Goal: Transaction & Acquisition: Purchase product/service

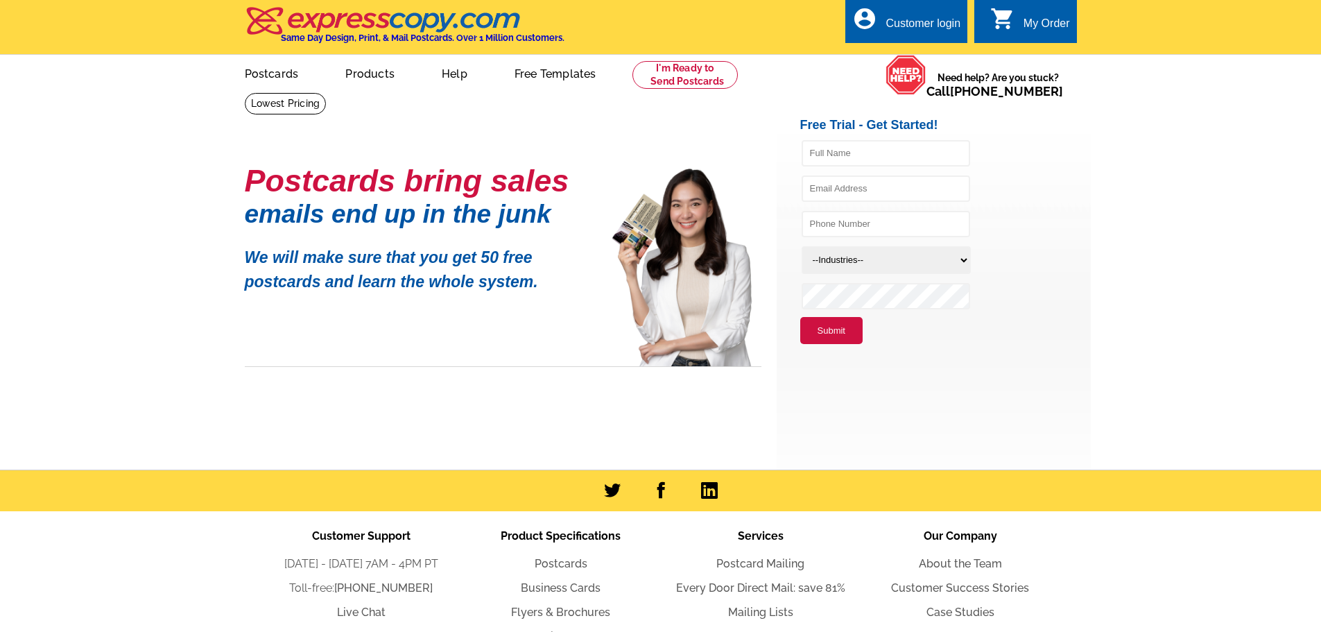
drag, startPoint x: 1111, startPoint y: 197, endPoint x: 1103, endPoint y: 115, distance: 82.2
click at [1110, 191] on main "Postcards bring sales emails end up in the junk We will make sure that you get …" at bounding box center [660, 280] width 1321 height 377
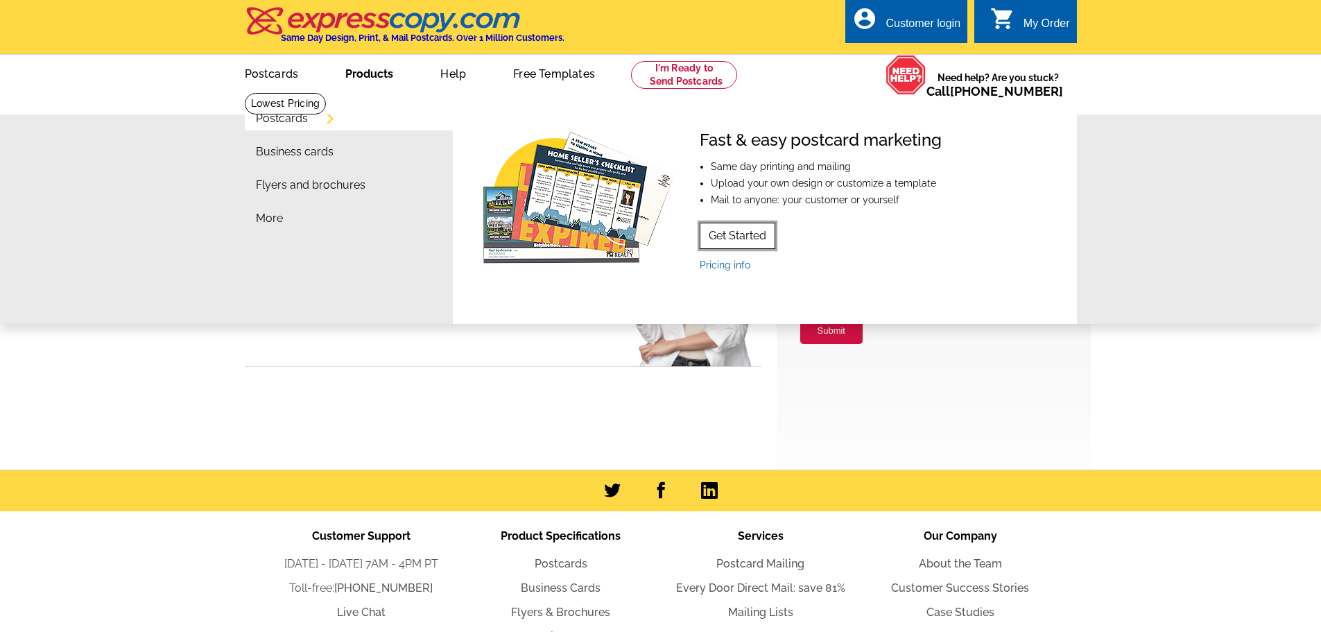
click at [745, 232] on link "Get Started" at bounding box center [738, 236] width 76 height 26
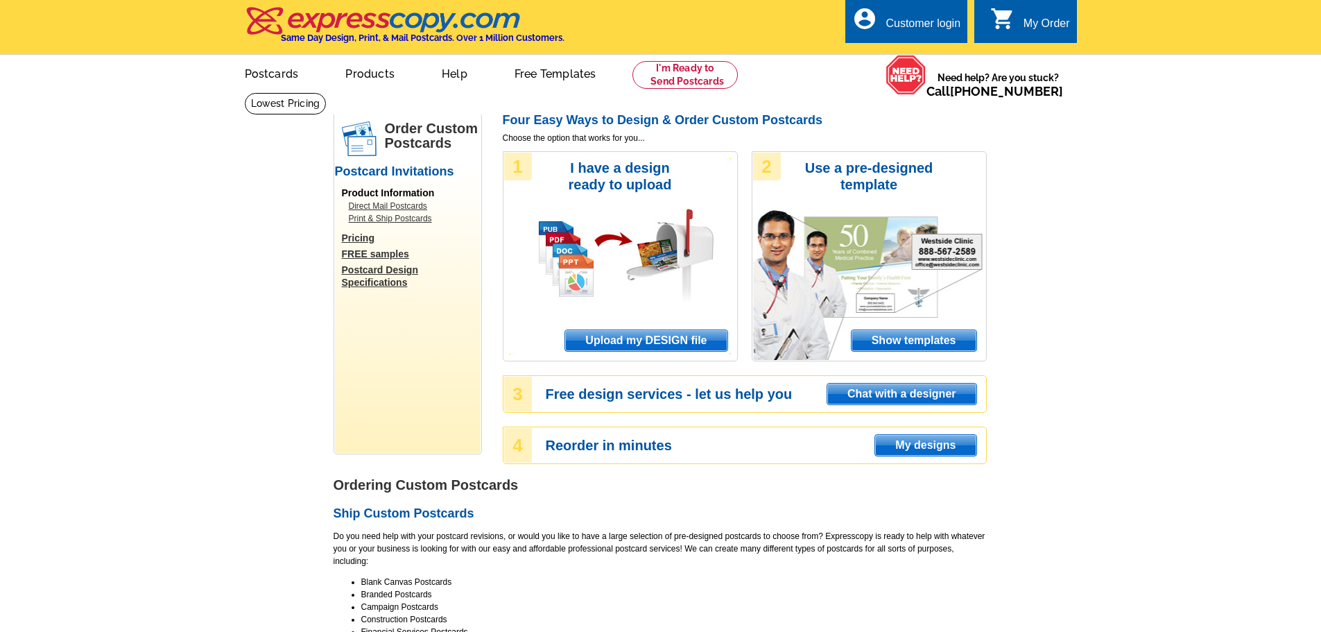
click at [614, 345] on span "Upload my DESIGN file" at bounding box center [646, 340] width 162 height 21
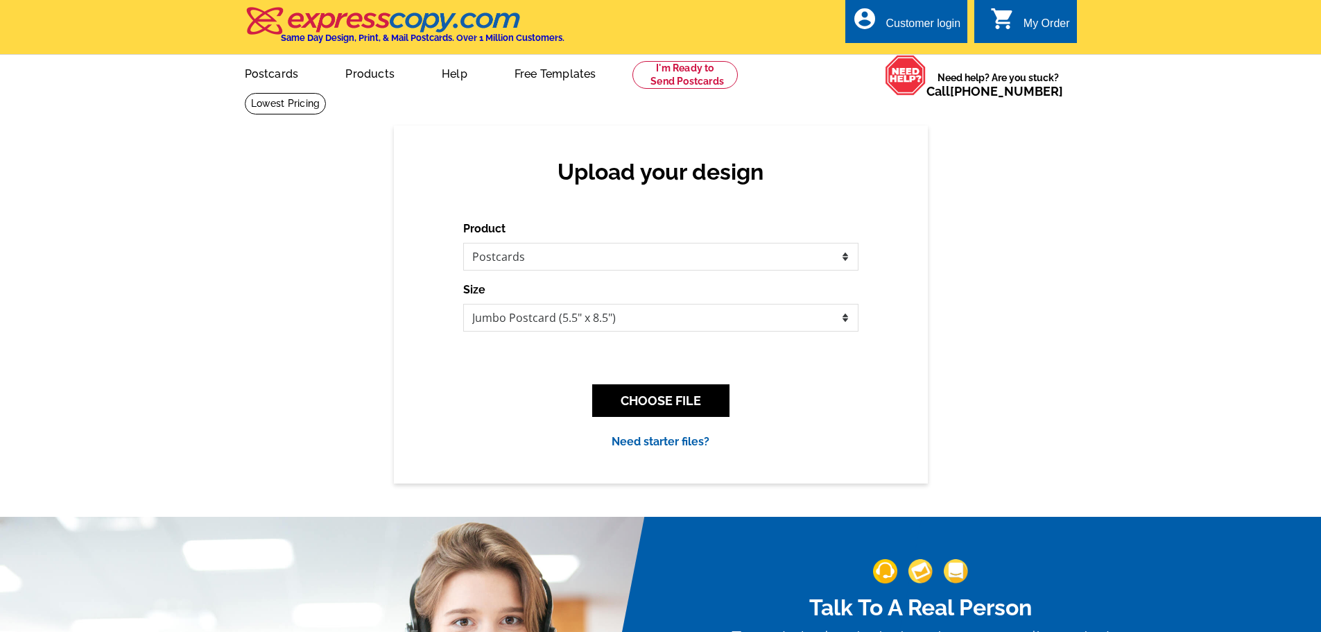
click at [584, 230] on div "Product Please select the type of file... Postcards Business Cards Letters and …" at bounding box center [660, 246] width 395 height 50
click at [570, 246] on select "Please select the type of file... Postcards Business Cards Letters and flyers G…" at bounding box center [660, 257] width 395 height 28
click at [569, 313] on select "Jumbo Postcard (5.5" x 8.5") Regular Postcard (4.25" x 5.6") Panoramic Postcard…" at bounding box center [660, 318] width 395 height 28
select select "14"
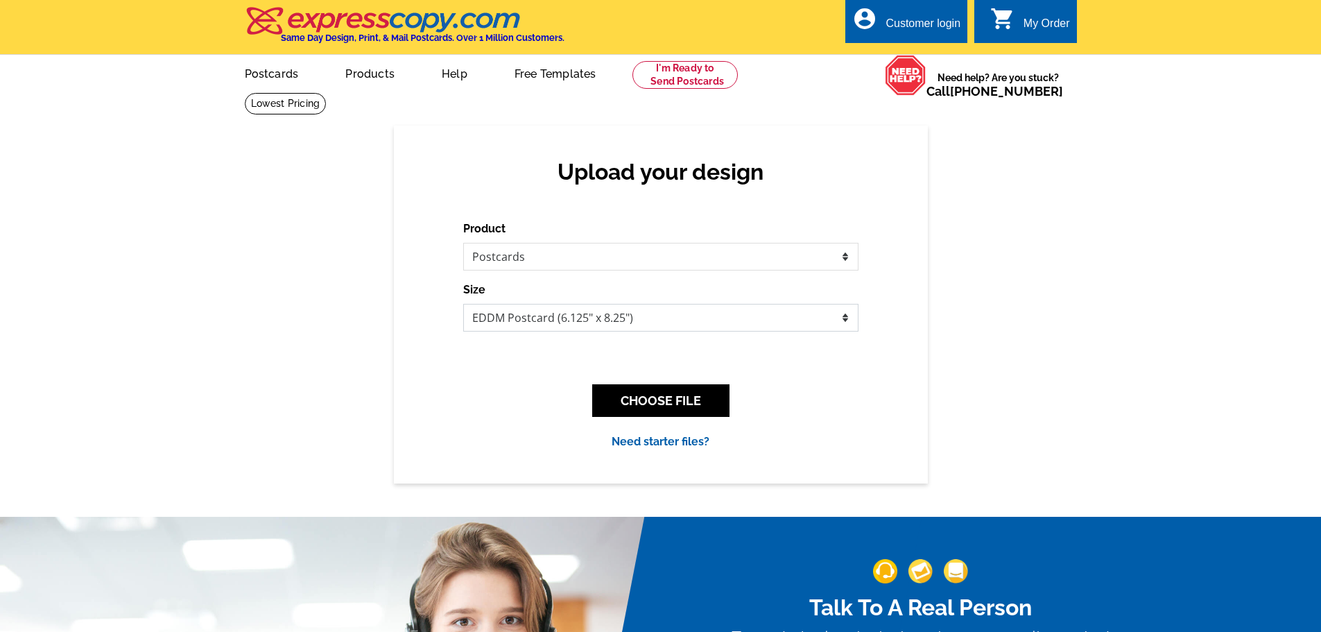
click at [463, 305] on select "Jumbo Postcard (5.5" x 8.5") Regular Postcard (4.25" x 5.6") Panoramic Postcard…" at bounding box center [660, 318] width 395 height 28
click at [648, 255] on select "Please select the type of file... Postcards Business Cards Letters and flyers G…" at bounding box center [660, 257] width 395 height 28
click at [463, 243] on select "Please select the type of file... Postcards Business Cards Letters and flyers G…" at bounding box center [660, 257] width 395 height 28
click at [645, 319] on select "Jumbo Postcard (5.5" x 8.5") Regular Postcard (4.25" x 5.6") Panoramic Postcard…" at bounding box center [660, 318] width 395 height 28
click at [208, 393] on div "Upload your design Product Please select the type of file... Postcards Business…" at bounding box center [660, 304] width 1321 height 357
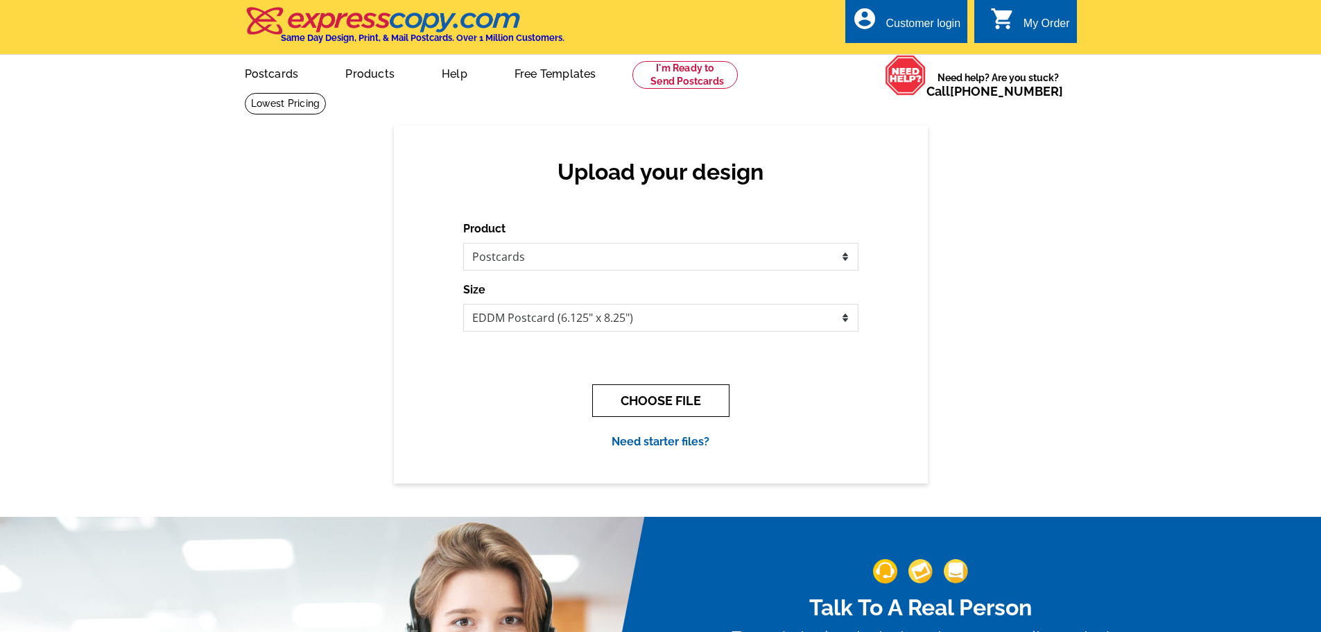
click at [687, 399] on button "CHOOSE FILE" at bounding box center [660, 400] width 137 height 33
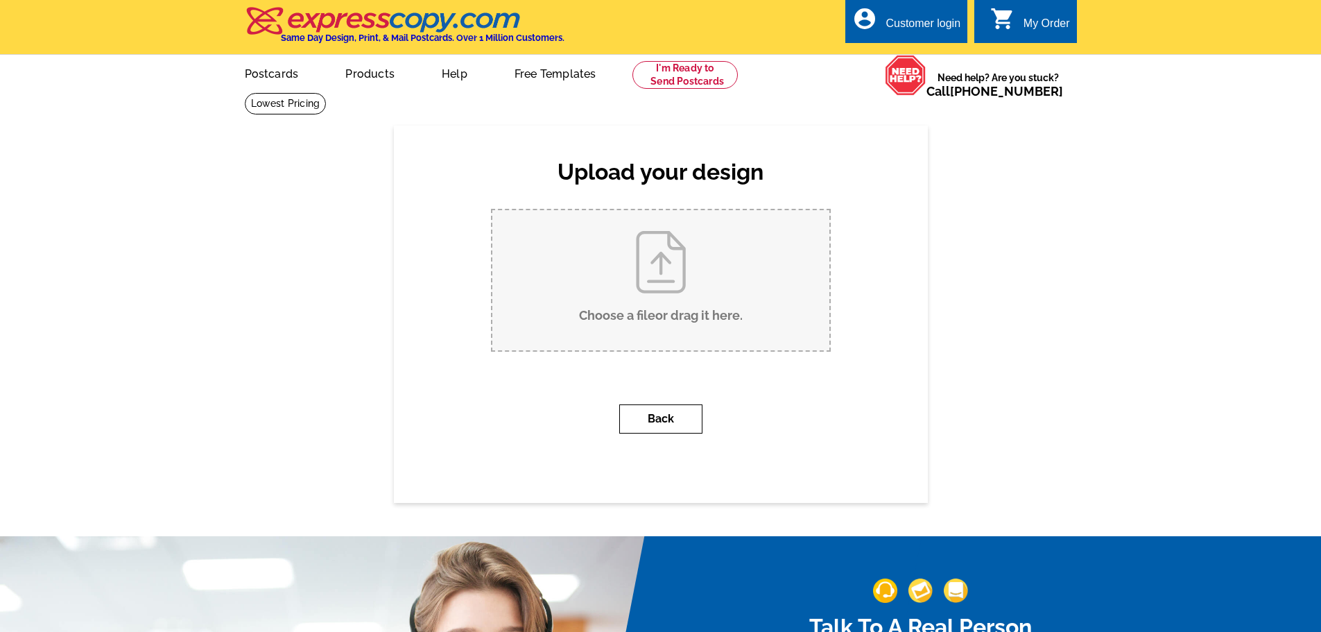
click at [661, 414] on button "Back" at bounding box center [660, 418] width 83 height 29
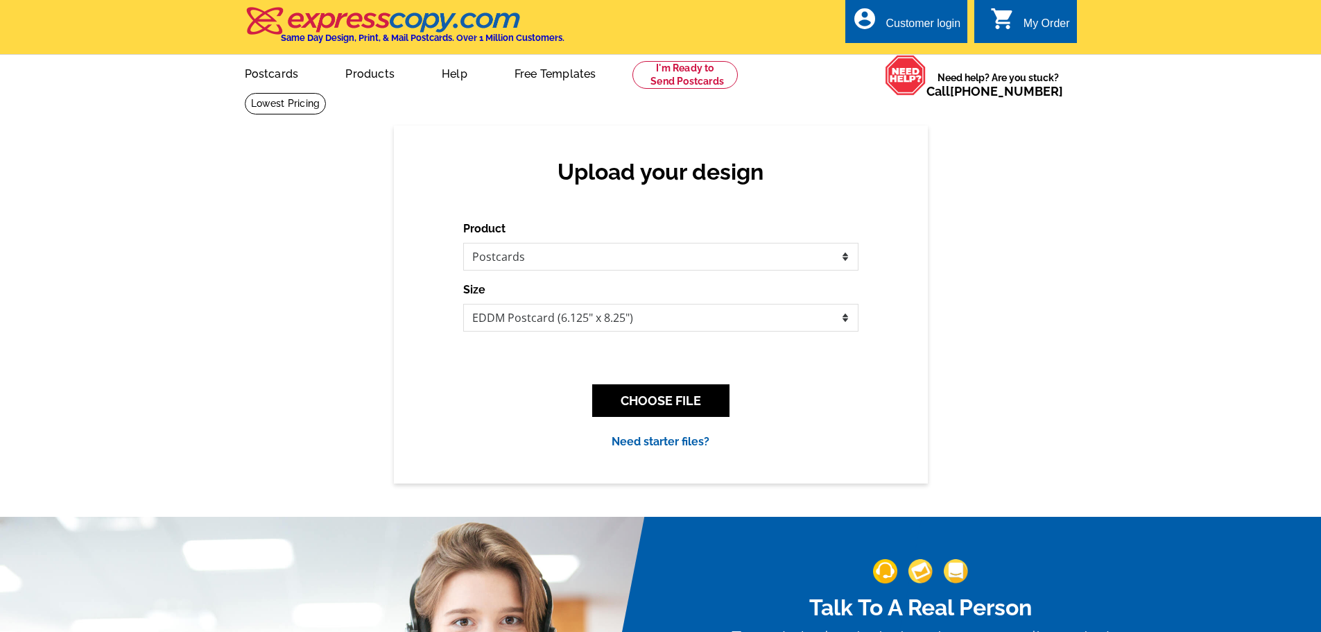
click at [660, 417] on div "CHOOSE FILE" at bounding box center [660, 400] width 395 height 55
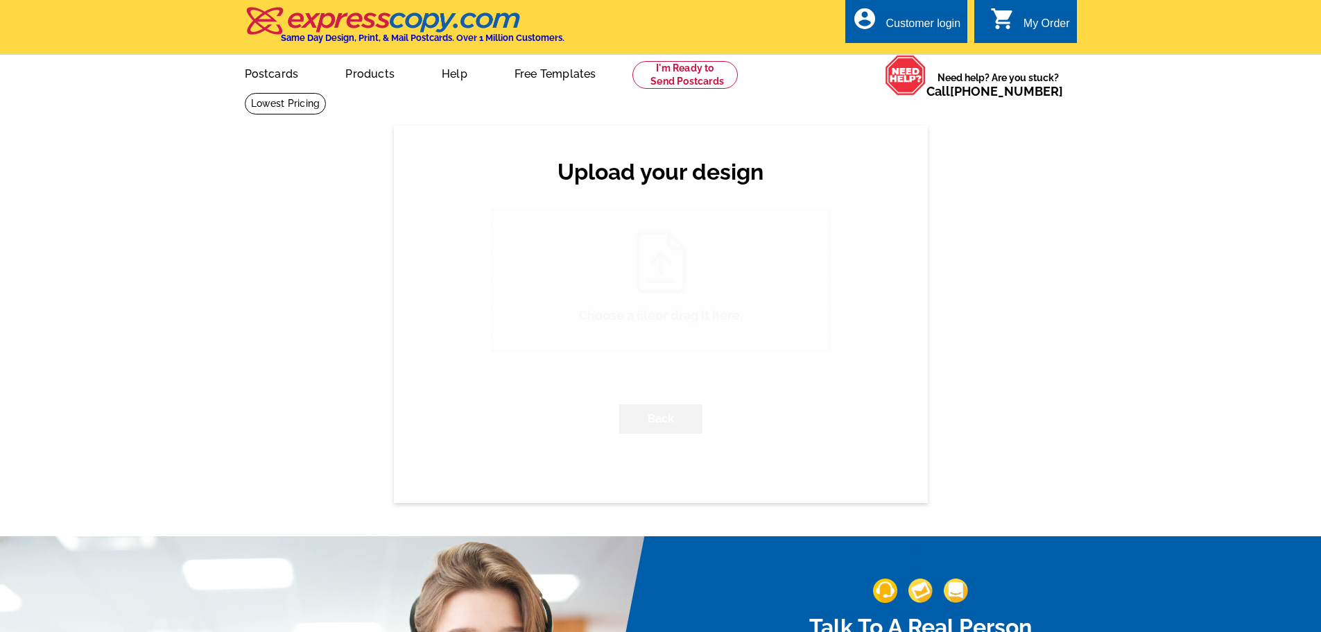
click at [663, 395] on div "Back" at bounding box center [661, 418] width 340 height 51
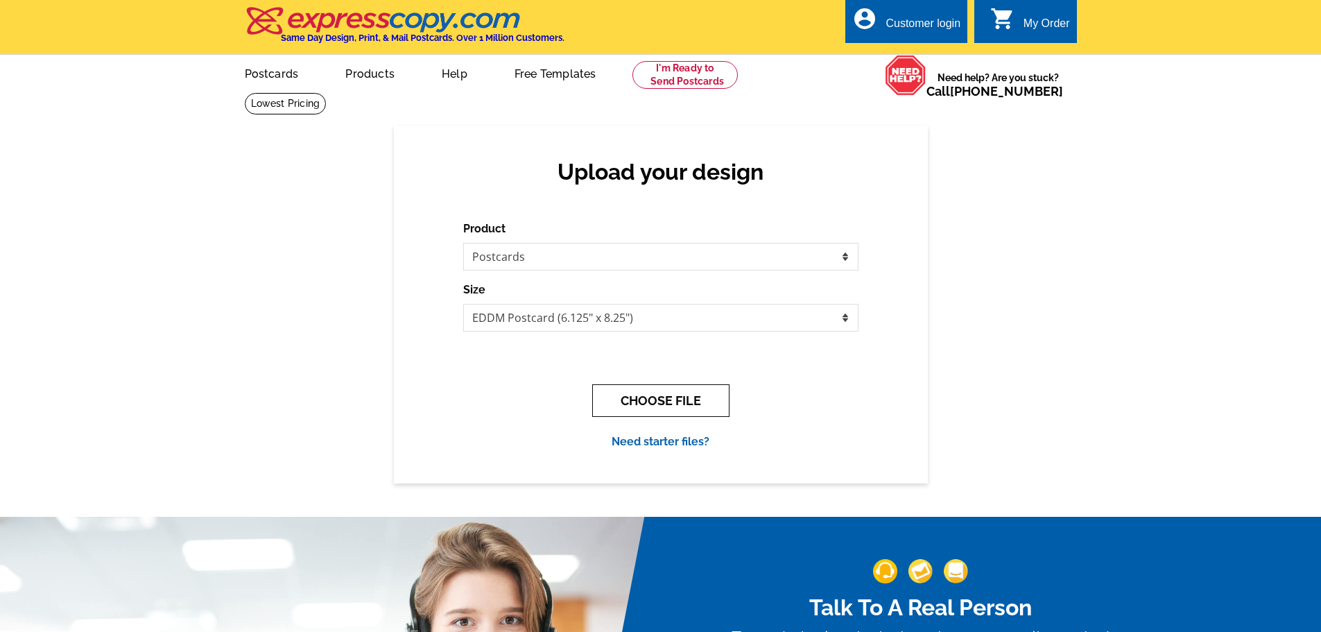
click at [665, 395] on button "CHOOSE FILE" at bounding box center [660, 400] width 137 height 33
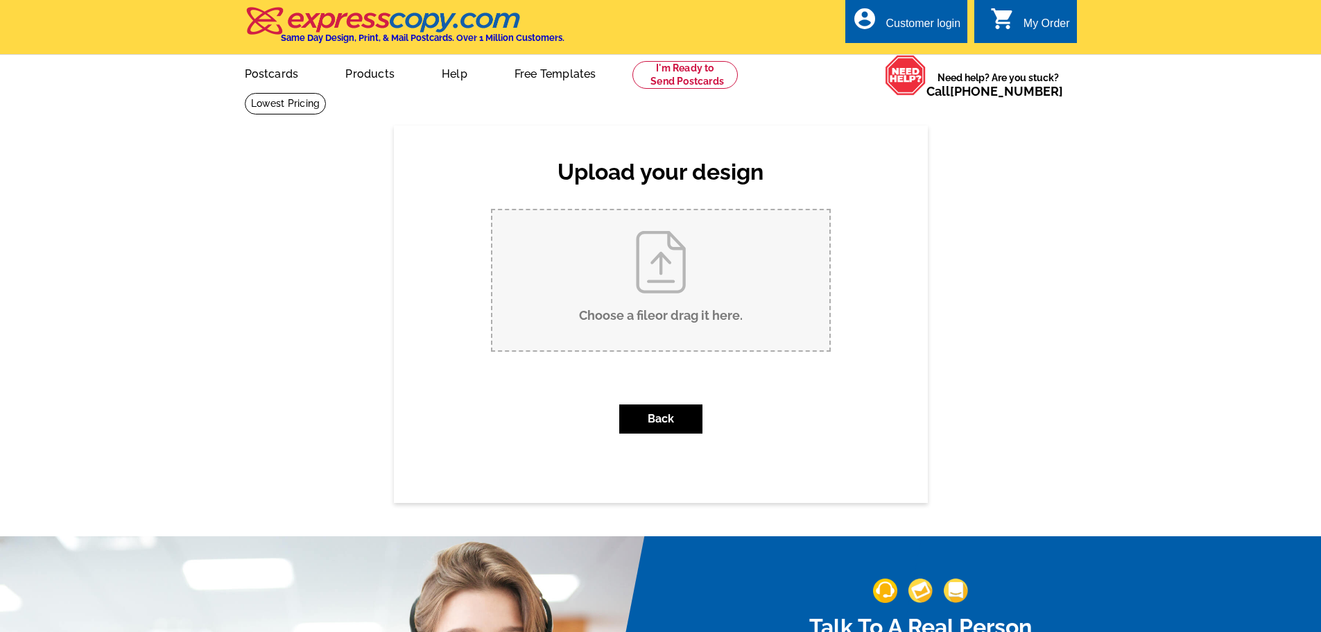
click at [677, 242] on input "Choose a file or drag it here ." at bounding box center [661, 280] width 337 height 140
type input "C:\fakepath\5x7-EntryDoor-ColorSamples.jpg"
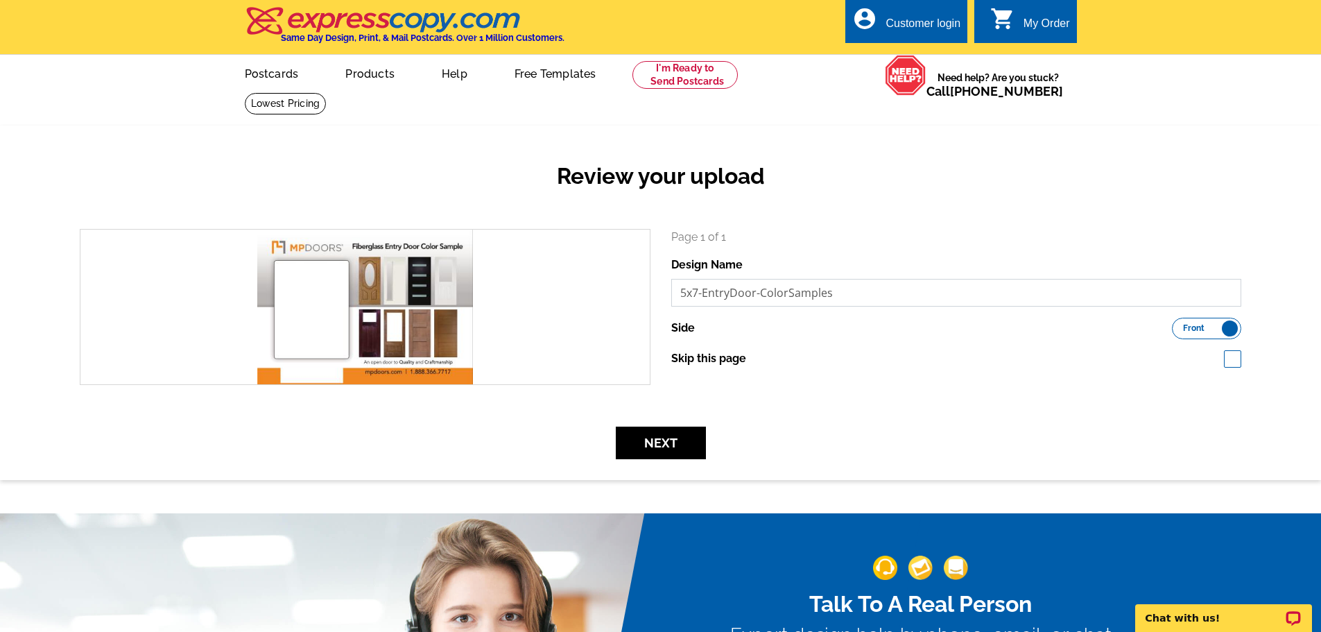
click at [834, 286] on input "5x7-EntryDoor-ColorSamples" at bounding box center [956, 293] width 571 height 28
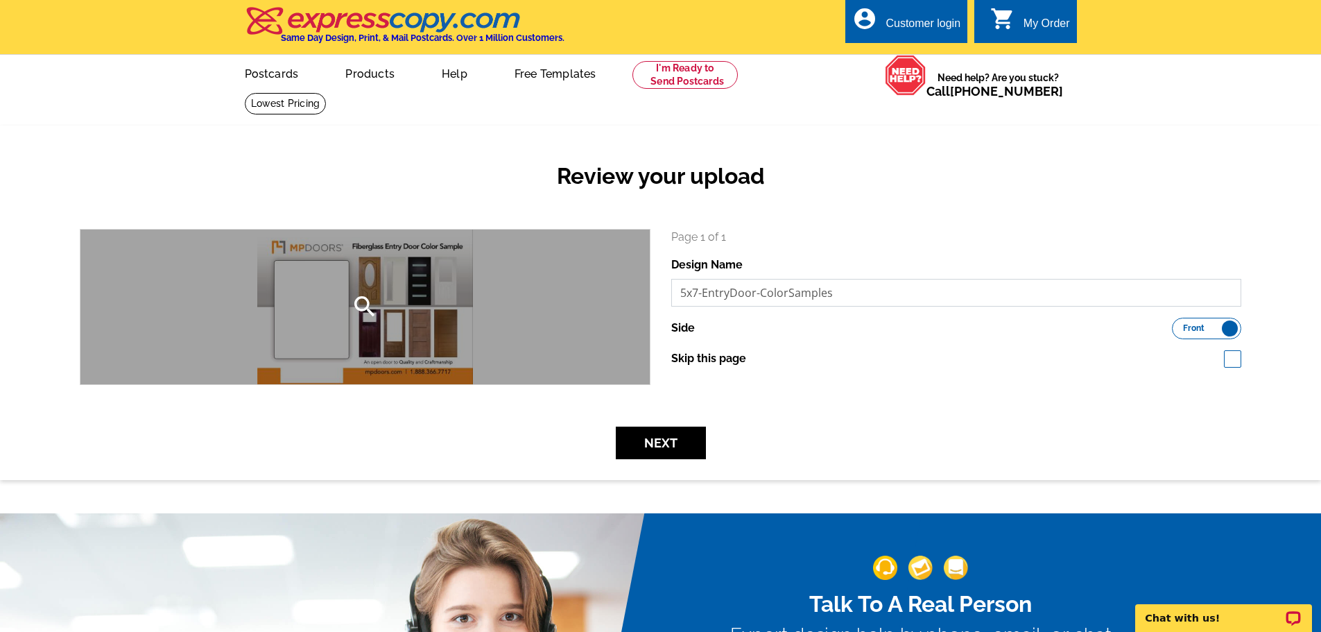
drag, startPoint x: 697, startPoint y: 296, endPoint x: 608, endPoint y: 265, distance: 93.9
click at [608, 265] on div "search Page 1 of 1 Design Name 5x7-EntryDoor-ColorSamples Side Front Back" at bounding box center [660, 307] width 1183 height 156
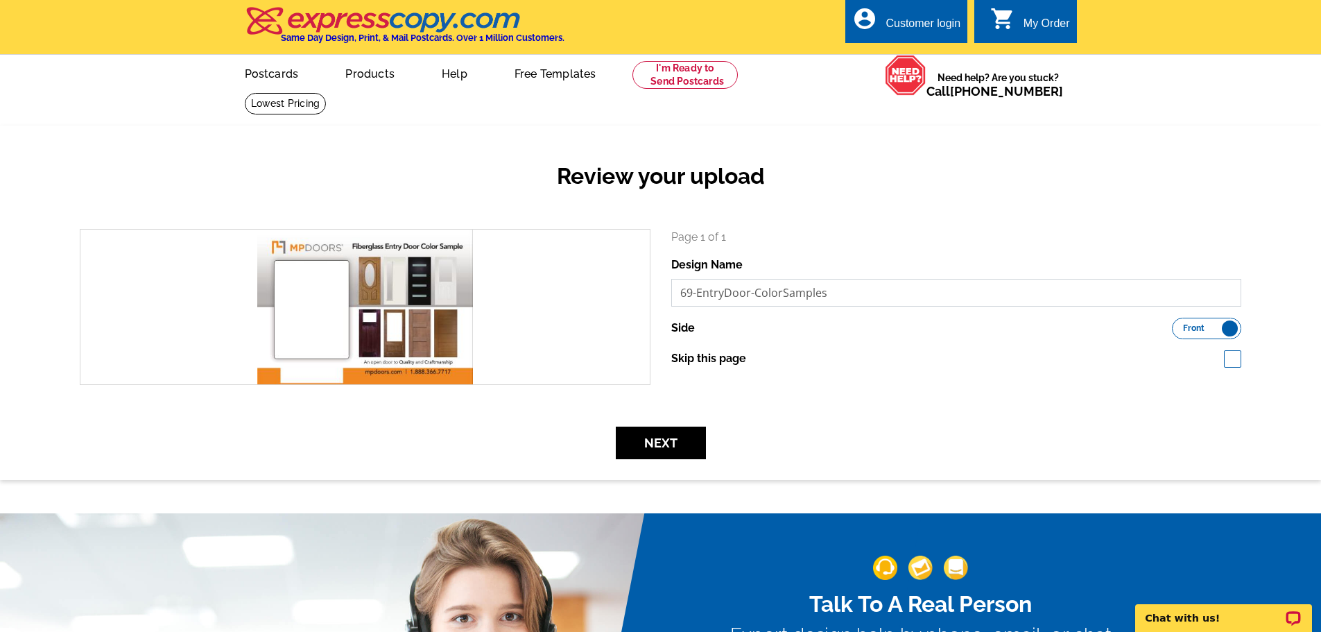
click at [684, 293] on input "69-EntryDoor-ColorSamples" at bounding box center [956, 293] width 571 height 28
drag, startPoint x: 684, startPoint y: 292, endPoint x: 674, endPoint y: 287, distance: 10.9
click at [674, 287] on input "69-EntryDoor-ColorSamples" at bounding box center [956, 293] width 571 height 28
click at [694, 296] on input "69-EntryDoor-ColorSamples" at bounding box center [956, 293] width 571 height 28
click at [692, 293] on input "69-EntryDoor-ColorSamples" at bounding box center [956, 293] width 571 height 28
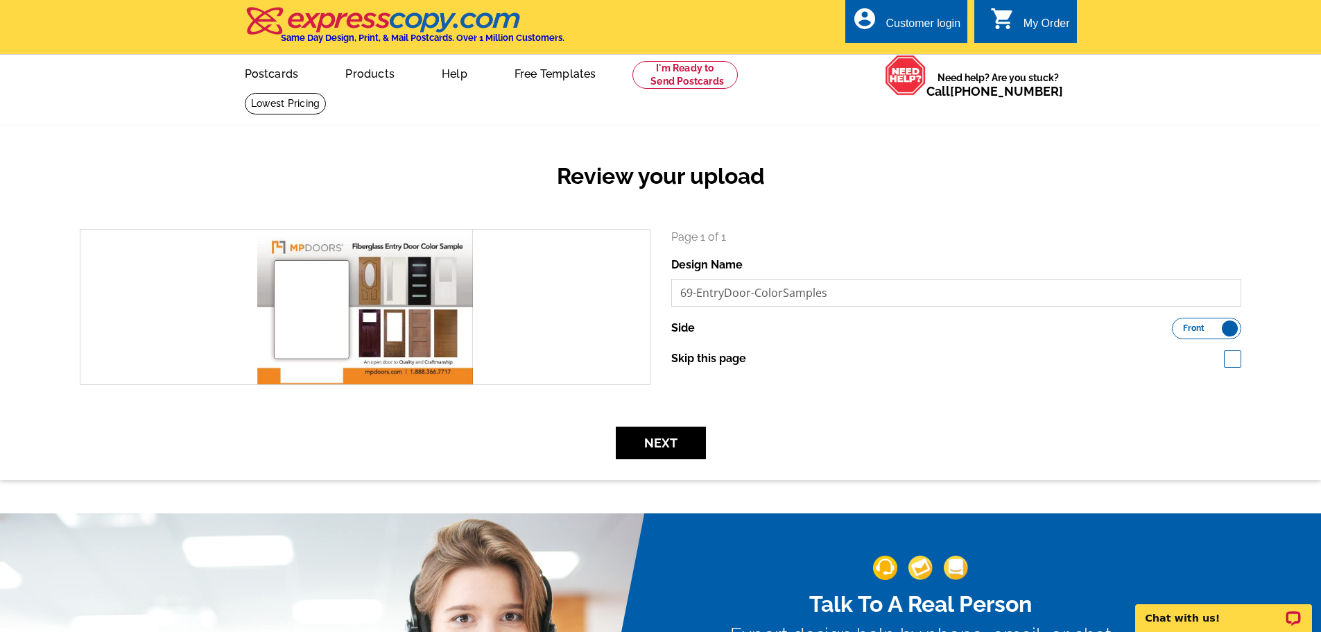
click at [683, 291] on input "69-EntryDoor-ColorSamples" at bounding box center [956, 293] width 571 height 28
type input "6x9-EntryDoor-ColorSamples"
click at [735, 326] on div "Side Front Back" at bounding box center [956, 329] width 571 height 22
click at [1219, 327] on label "Front Back" at bounding box center [1206, 329] width 69 height 22
click at [1179, 325] on input "Front Back" at bounding box center [1179, 325] width 0 height 0
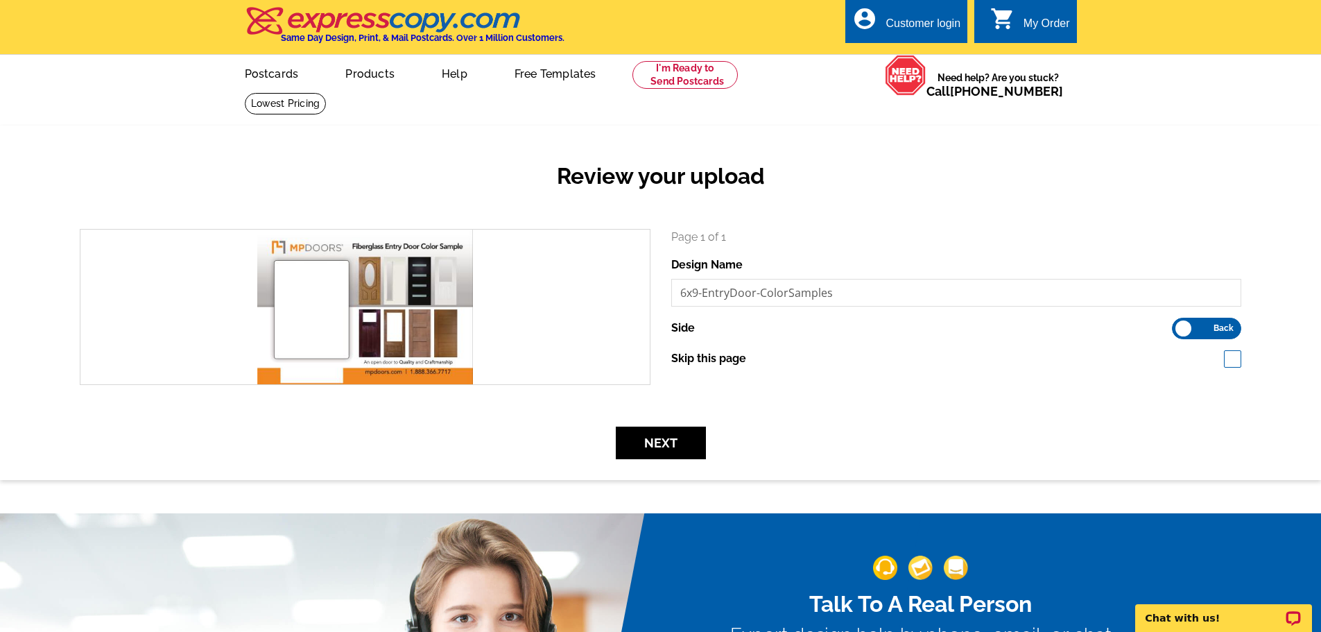
click at [1188, 328] on label "Front Back" at bounding box center [1206, 329] width 69 height 22
click at [1179, 325] on input "Front Back" at bounding box center [1179, 325] width 0 height 0
click at [1204, 327] on span "Front" at bounding box center [1194, 328] width 22 height 7
click at [1179, 325] on input "Front Back" at bounding box center [1179, 325] width 0 height 0
click at [674, 450] on button "Next" at bounding box center [661, 443] width 90 height 33
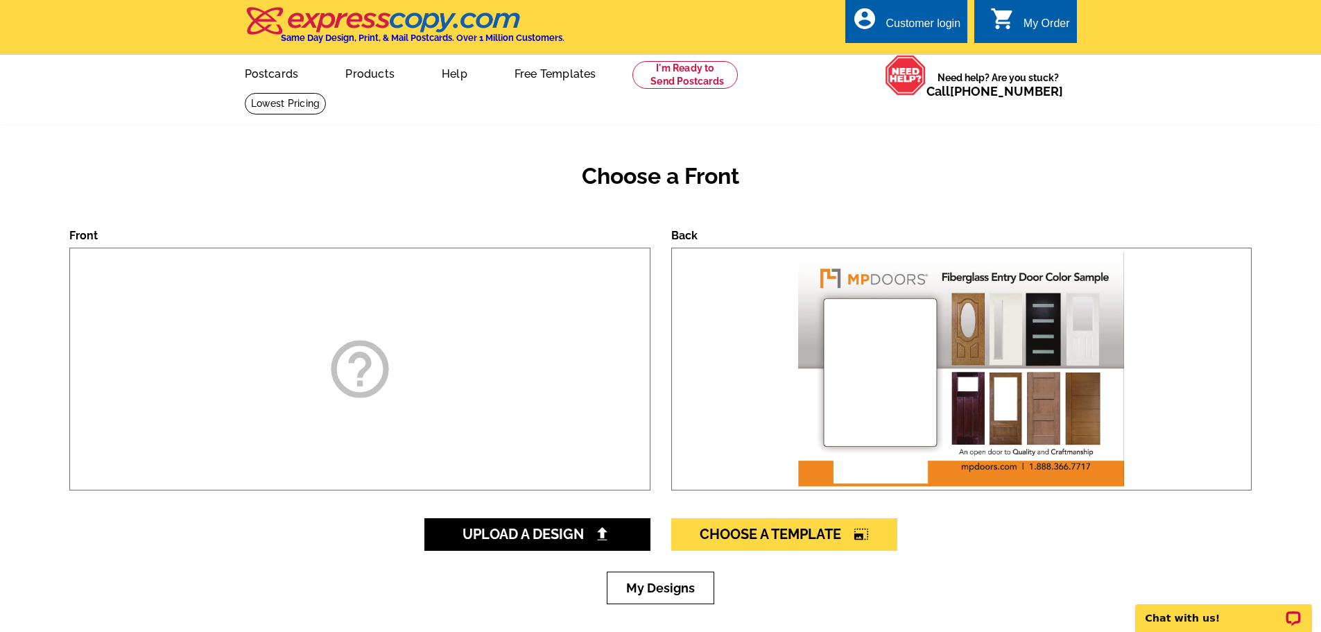
click at [465, 373] on div "help_outline" at bounding box center [359, 369] width 581 height 243
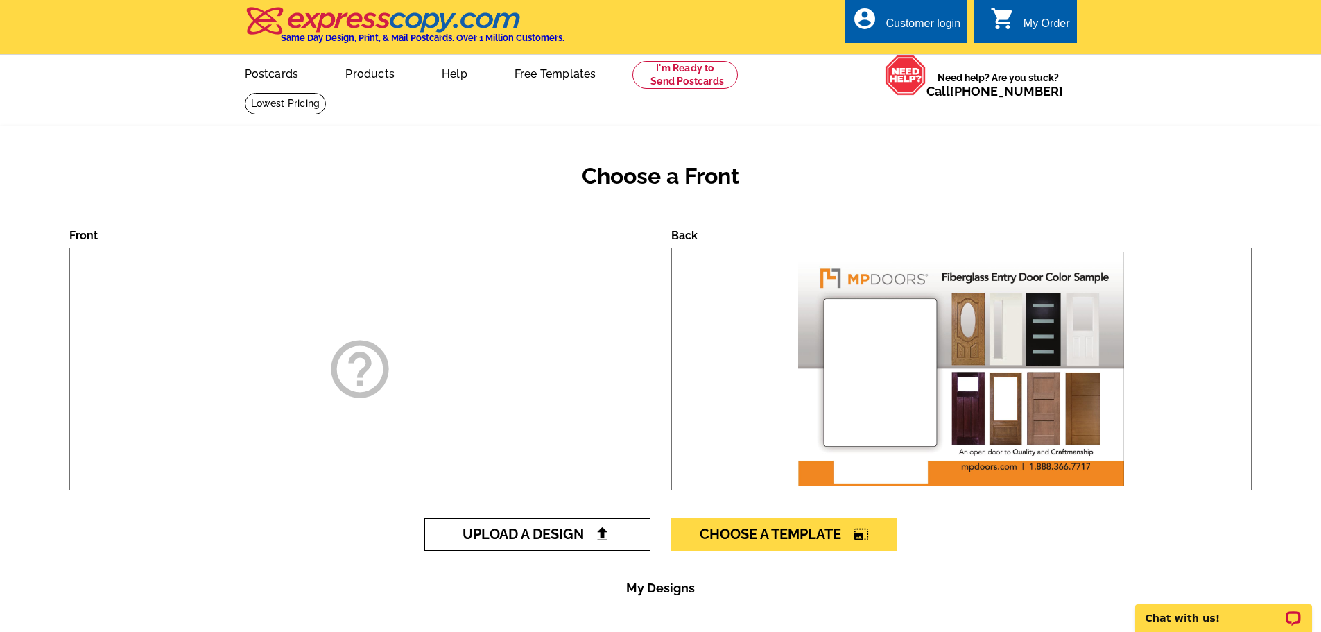
click at [549, 540] on span "Upload A Design" at bounding box center [537, 534] width 149 height 17
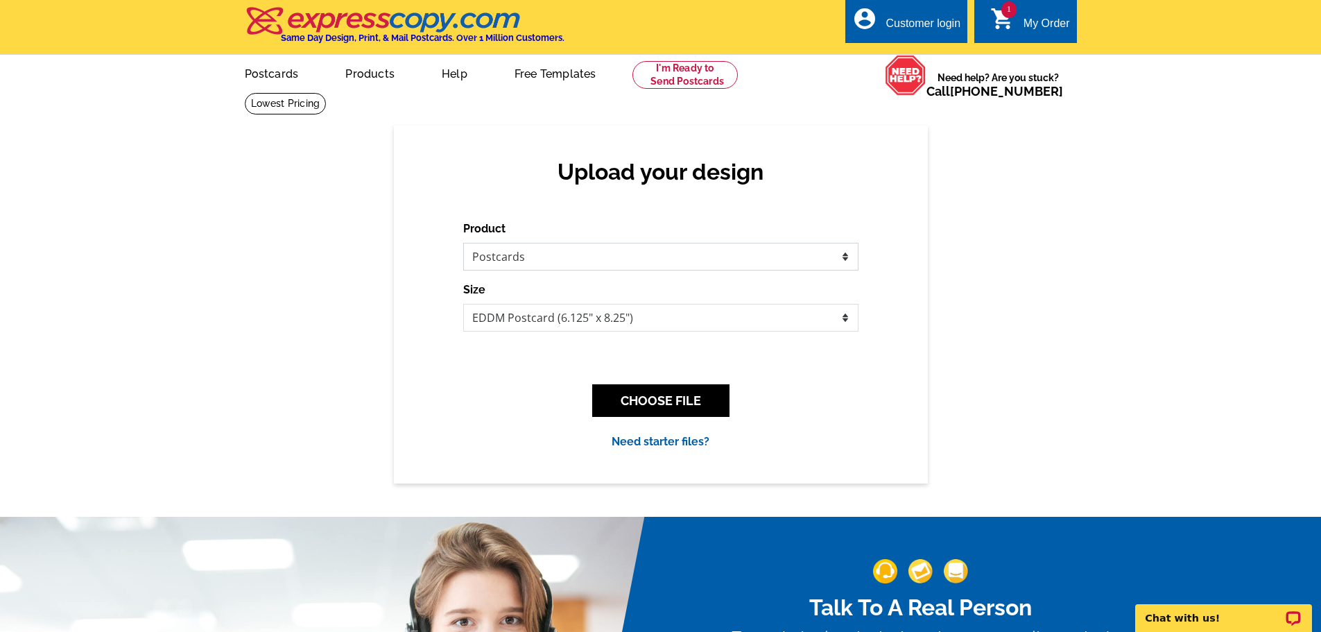
click at [665, 248] on select "Please select the type of file... Postcards Business Cards Letters and flyers G…" at bounding box center [660, 257] width 395 height 28
click at [673, 413] on button "CHOOSE FILE" at bounding box center [660, 400] width 137 height 33
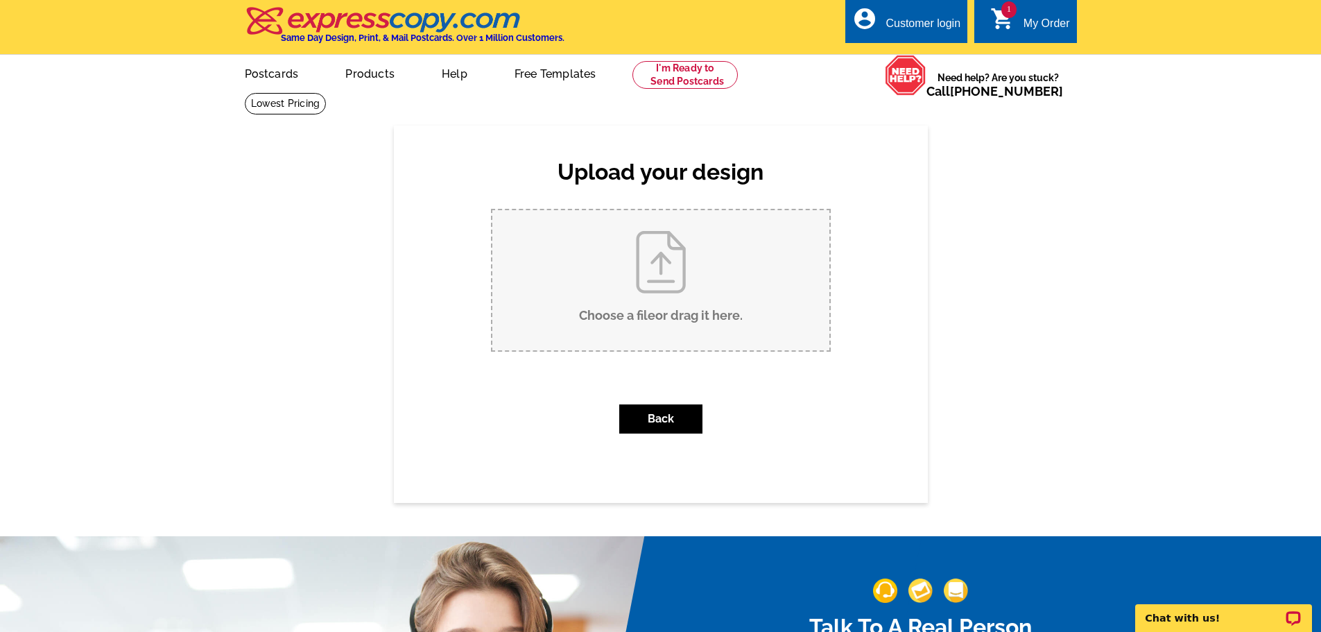
click at [689, 273] on input "Choose a file or drag it here ." at bounding box center [661, 280] width 337 height 140
type input "C:\fakepath\5x7-EntryDoor-ColorSamples.jpg"
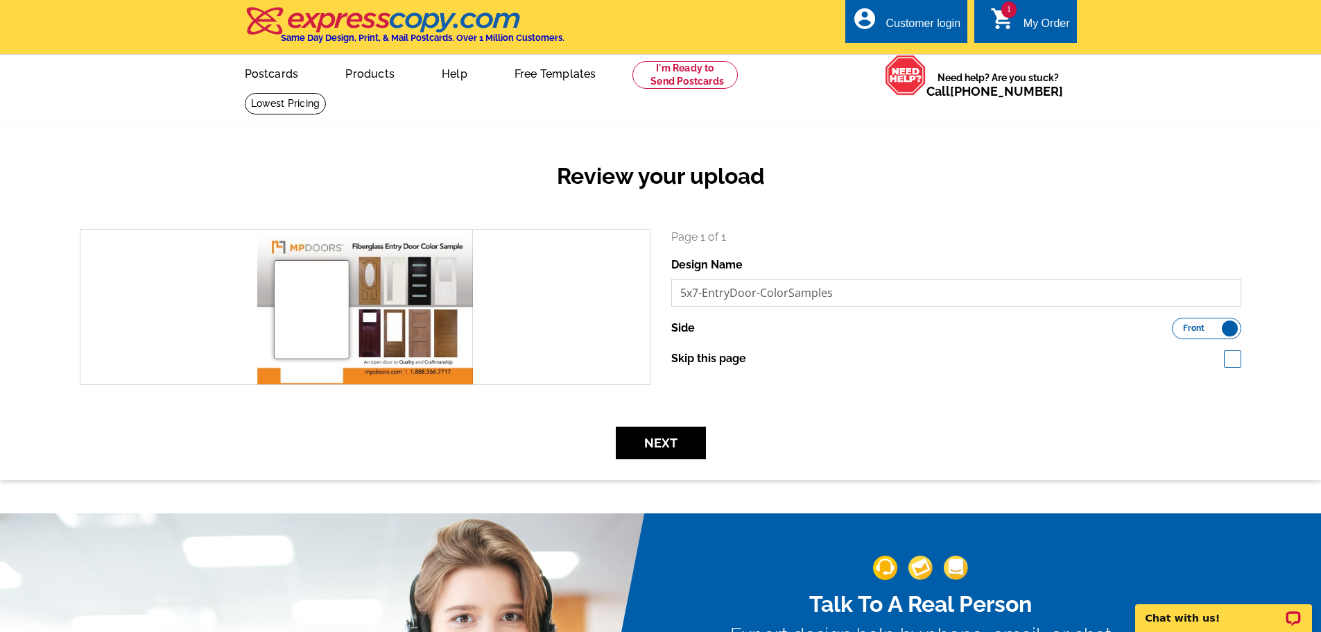
click at [905, 302] on input "5x7-EntryDoor-ColorSamples" at bounding box center [956, 293] width 571 height 28
click at [658, 455] on button "Next" at bounding box center [661, 443] width 90 height 33
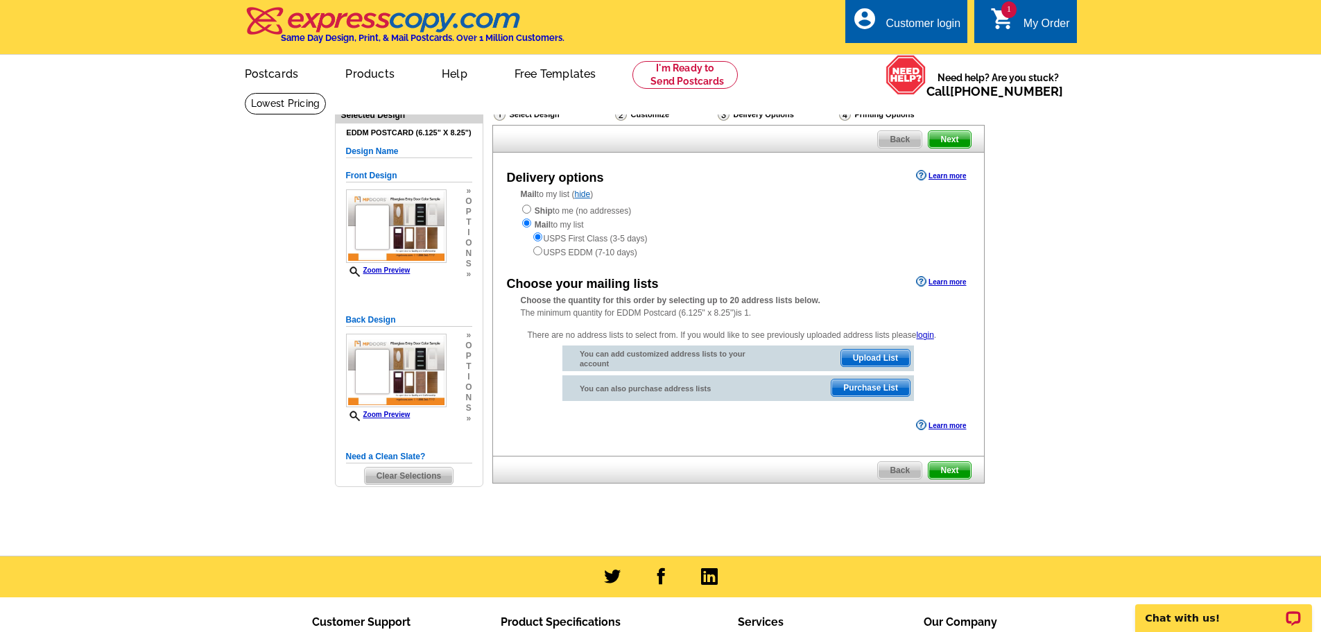
click at [578, 257] on div "USPS First Class (3-5 days) USPS EDDM (7-10 days)" at bounding box center [739, 245] width 436 height 28
click at [537, 257] on div "USPS First Class (3-5 days) USPS EDDM (7-10 days)" at bounding box center [739, 245] width 436 height 28
click at [537, 255] on input "radio" at bounding box center [537, 250] width 9 height 9
radio input "true"
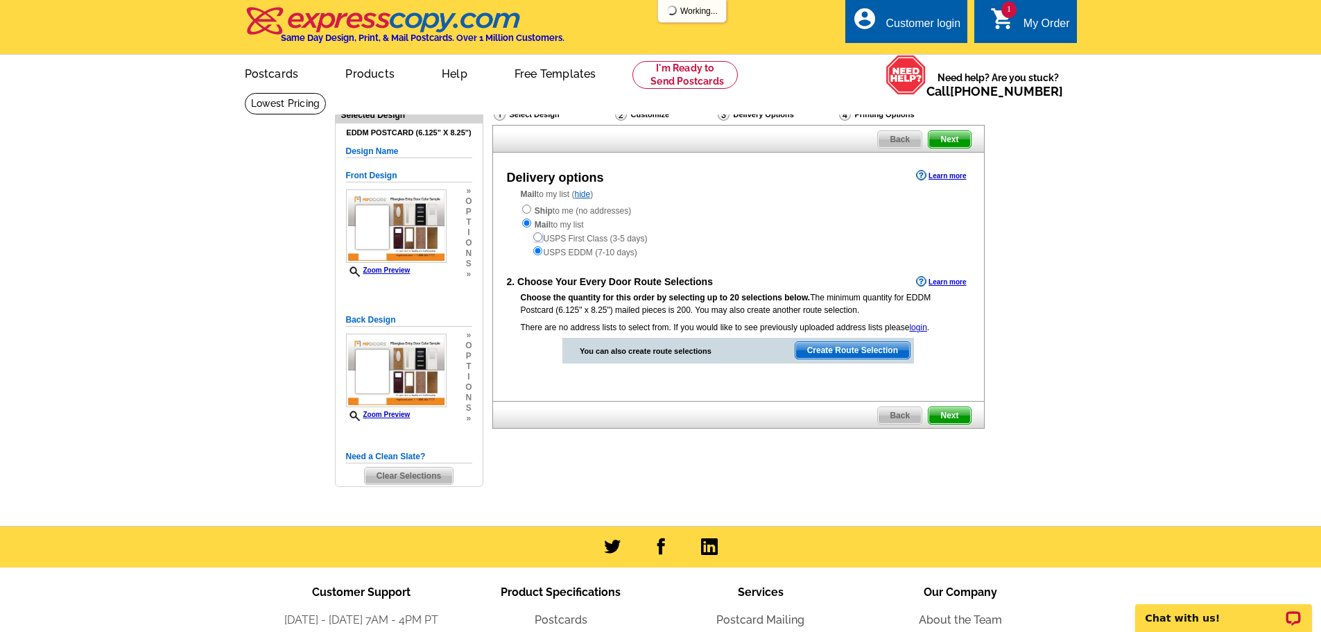
click at [540, 237] on input "radio" at bounding box center [537, 236] width 9 height 9
radio input "true"
click at [1131, 286] on main "Need Help? call 800-260-5887, chat with support, or have our designers make som…" at bounding box center [660, 308] width 1321 height 433
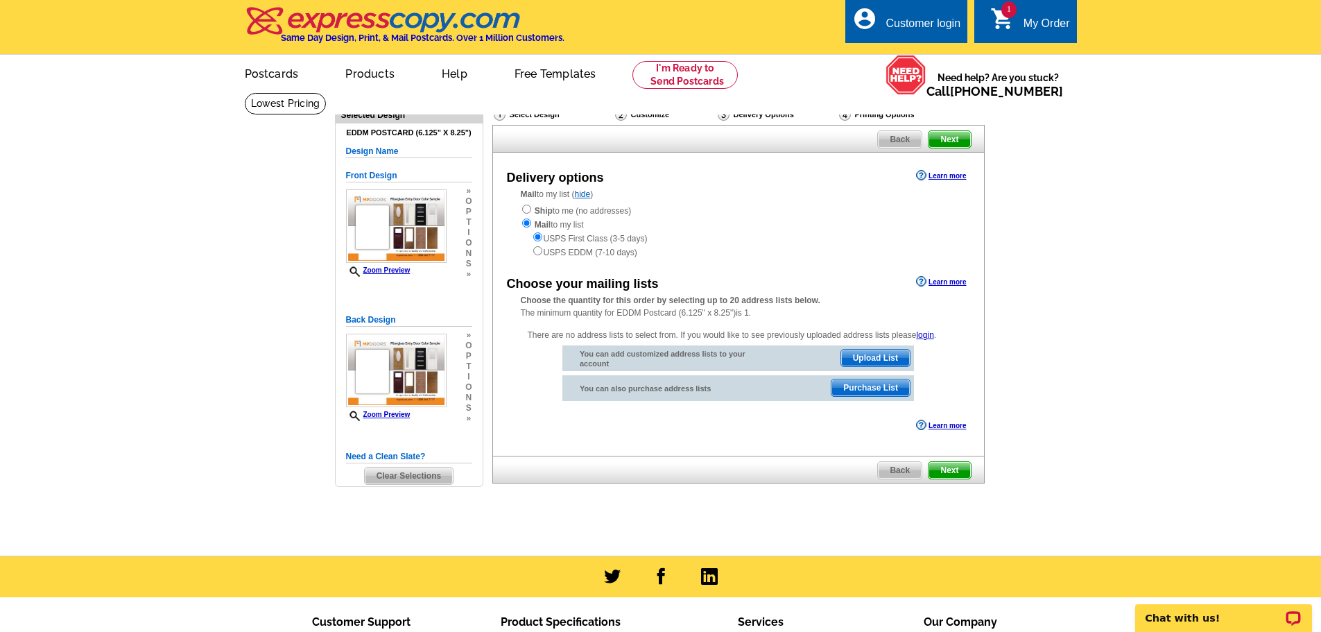
click at [871, 358] on span "Upload List" at bounding box center [875, 358] width 69 height 17
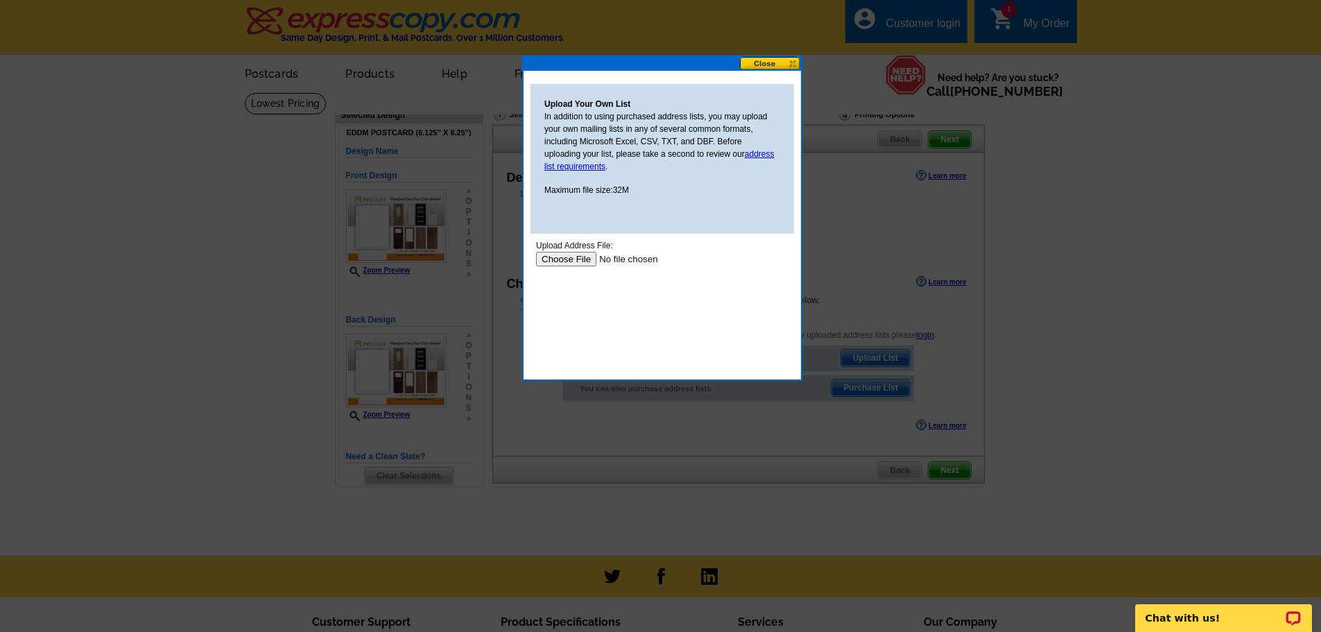
click at [779, 64] on button at bounding box center [770, 63] width 61 height 13
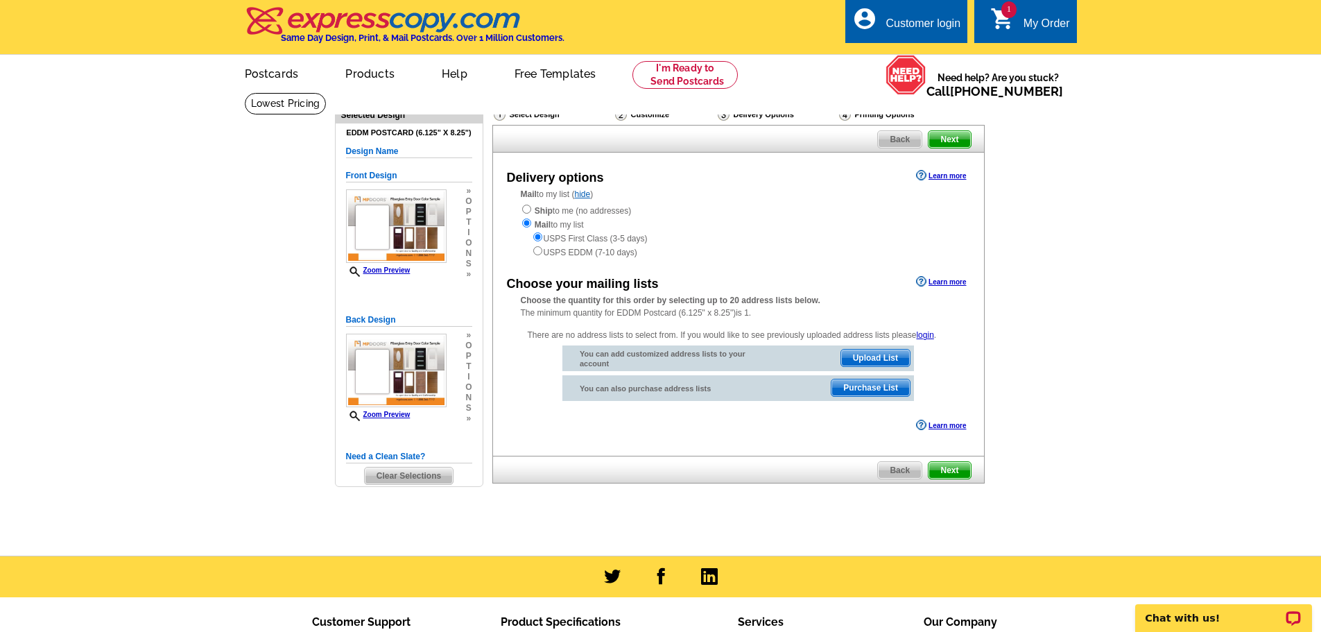
click at [945, 464] on span "Next" at bounding box center [950, 470] width 42 height 17
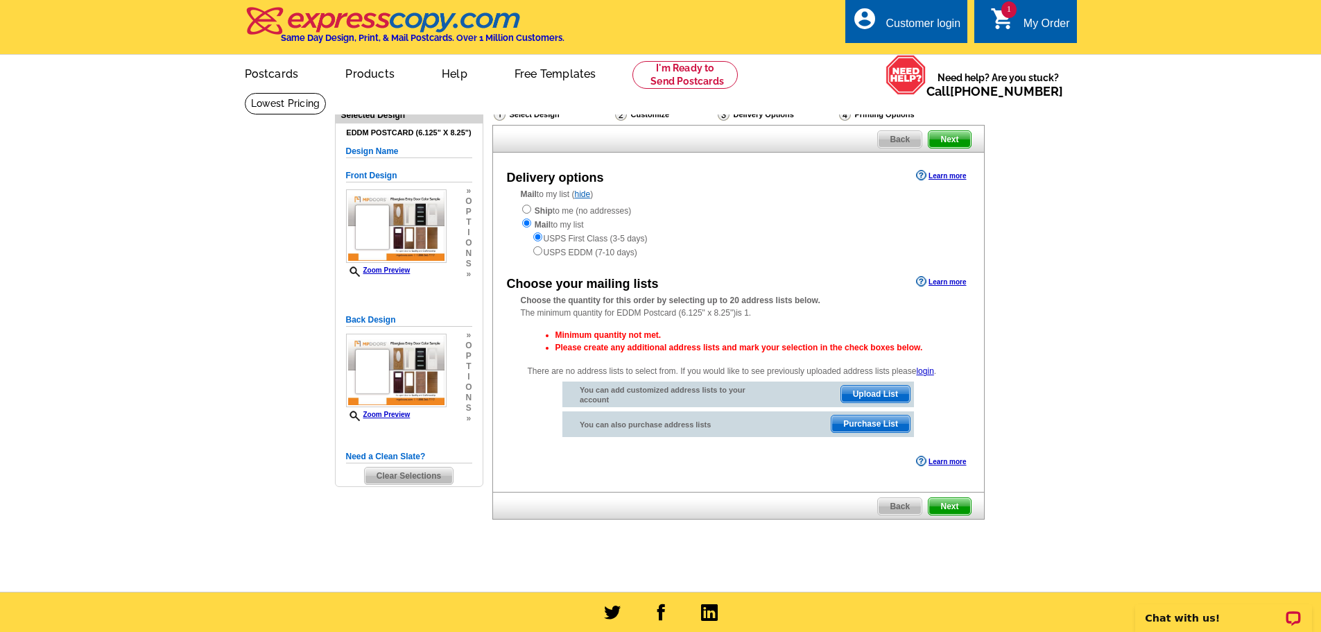
click at [1087, 225] on main "Need Help? call [PHONE_NUMBER], chat with support, or have our designers make s…" at bounding box center [660, 341] width 1321 height 499
click at [875, 396] on span "Upload List" at bounding box center [875, 394] width 69 height 17
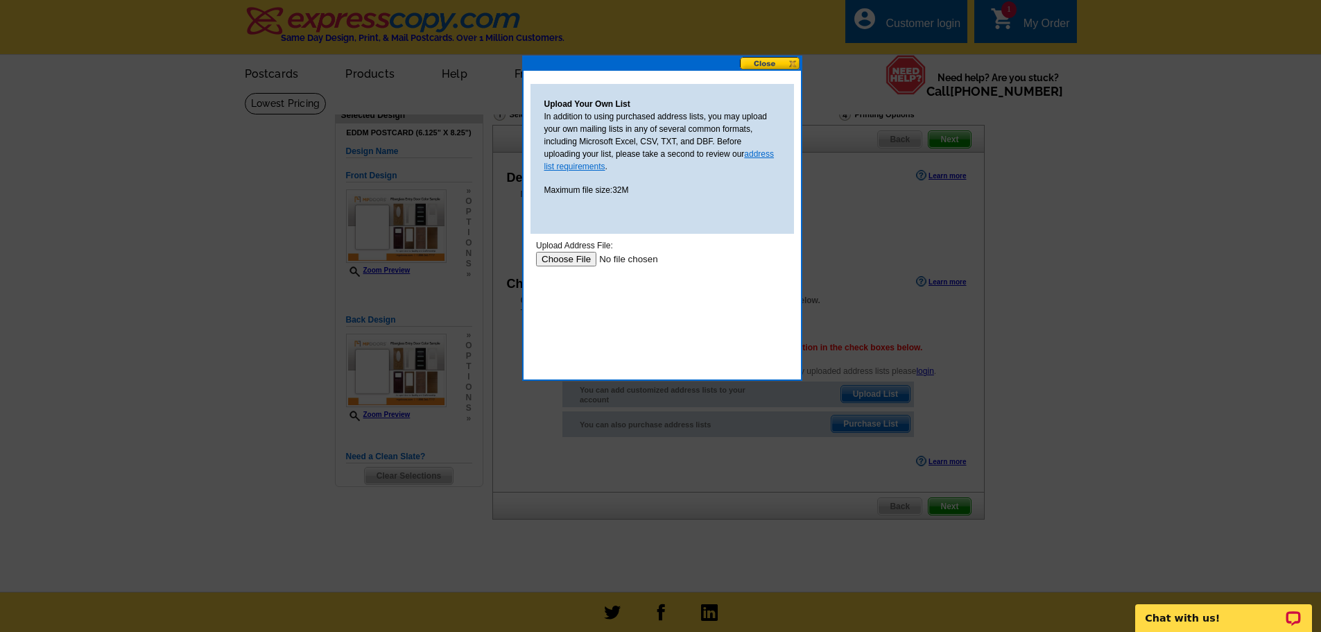
click at [764, 152] on link "address list requirements" at bounding box center [660, 160] width 230 height 22
click at [767, 64] on button at bounding box center [770, 63] width 61 height 13
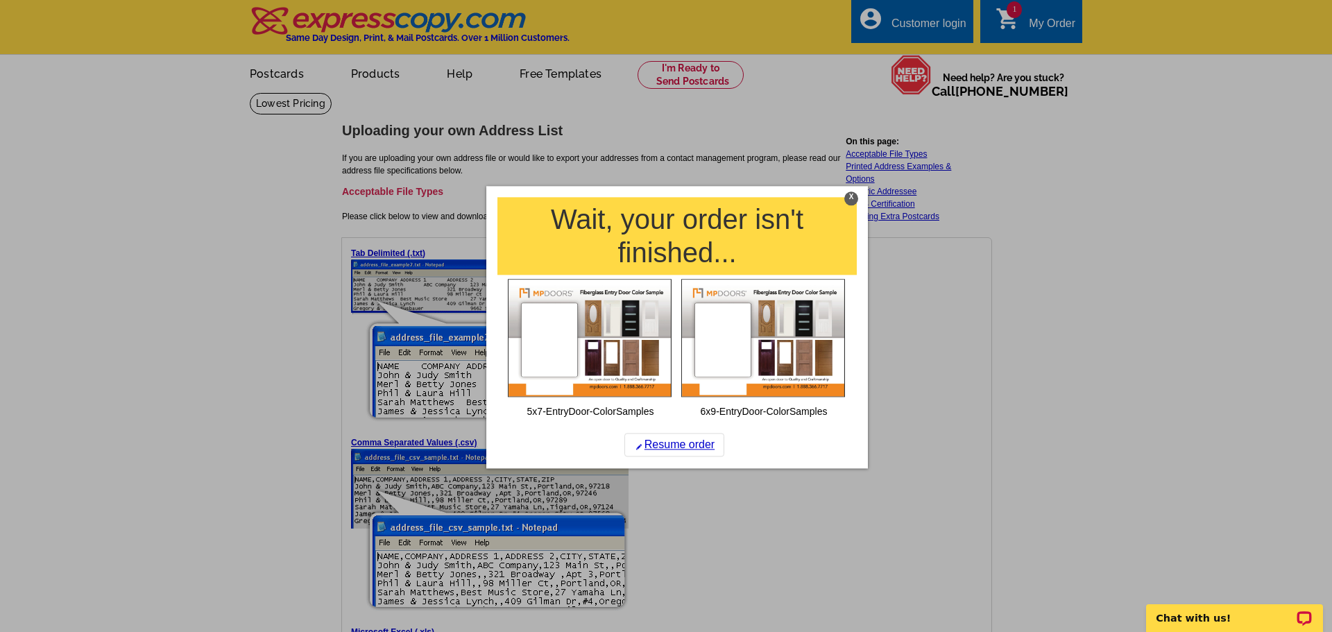
click at [858, 196] on div "X Wait, your order isn't finished... 5x7-EntryDoor-ColorSamples 6x9-EntryDoor-C…" at bounding box center [677, 327] width 382 height 282
